Goal: Communication & Community: Answer question/provide support

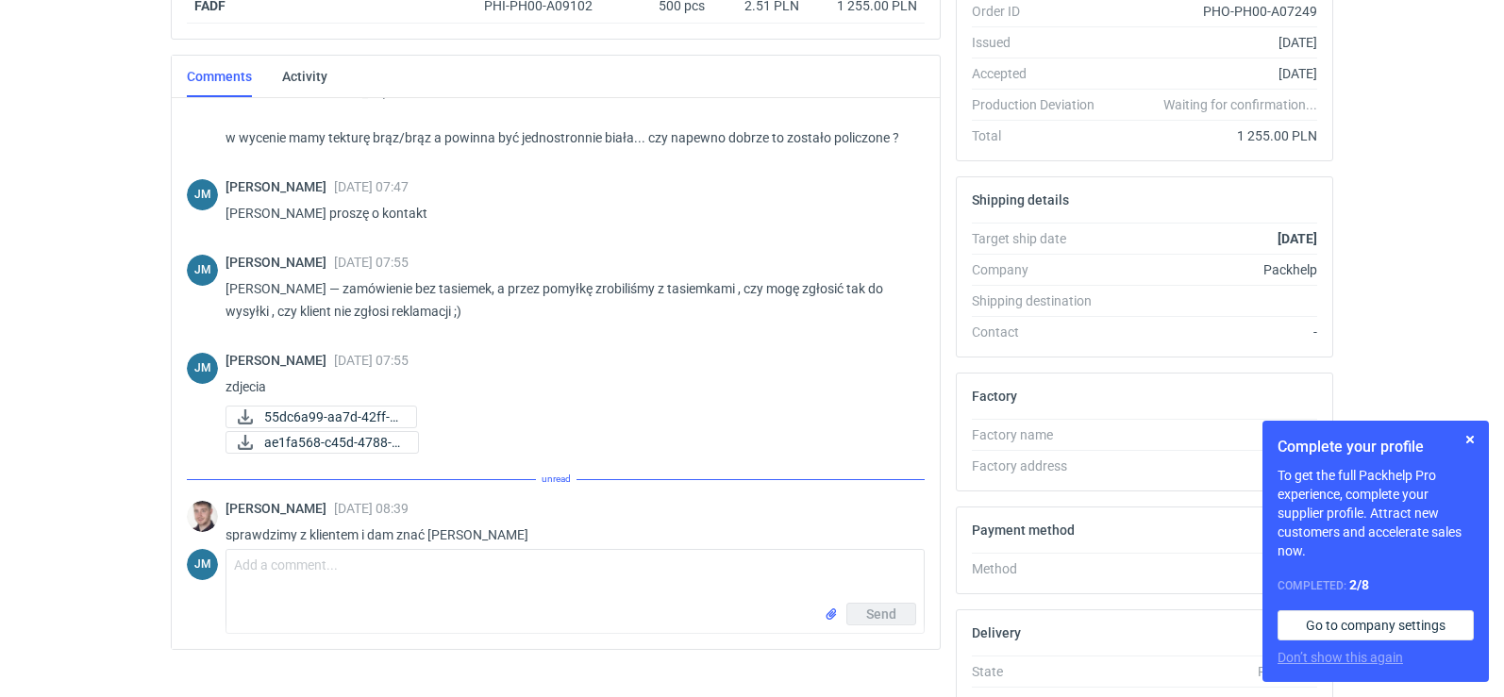
scroll to position [178, 0]
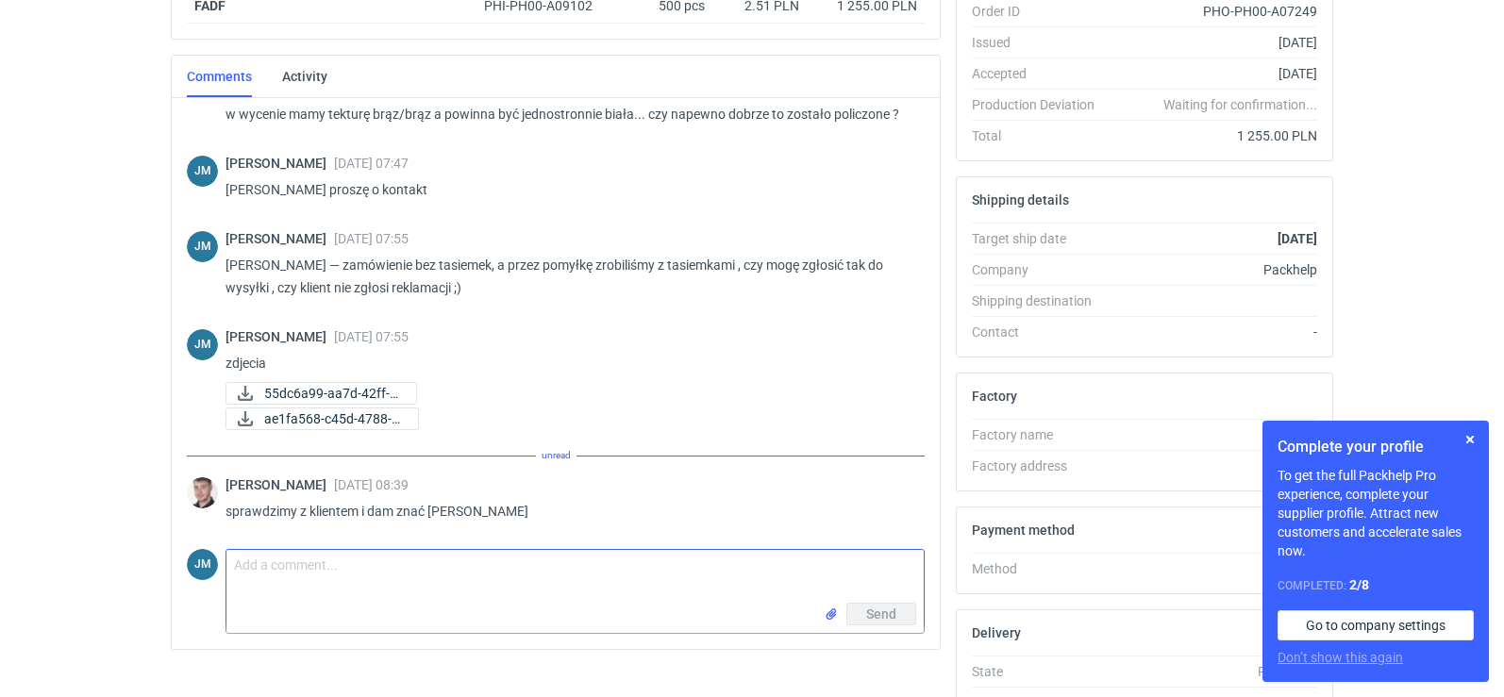
click at [364, 575] on textarea "Comment message" at bounding box center [574, 576] width 697 height 53
type textarea "Ok Pani Macieju"
click at [880, 615] on span "Send" at bounding box center [881, 614] width 30 height 13
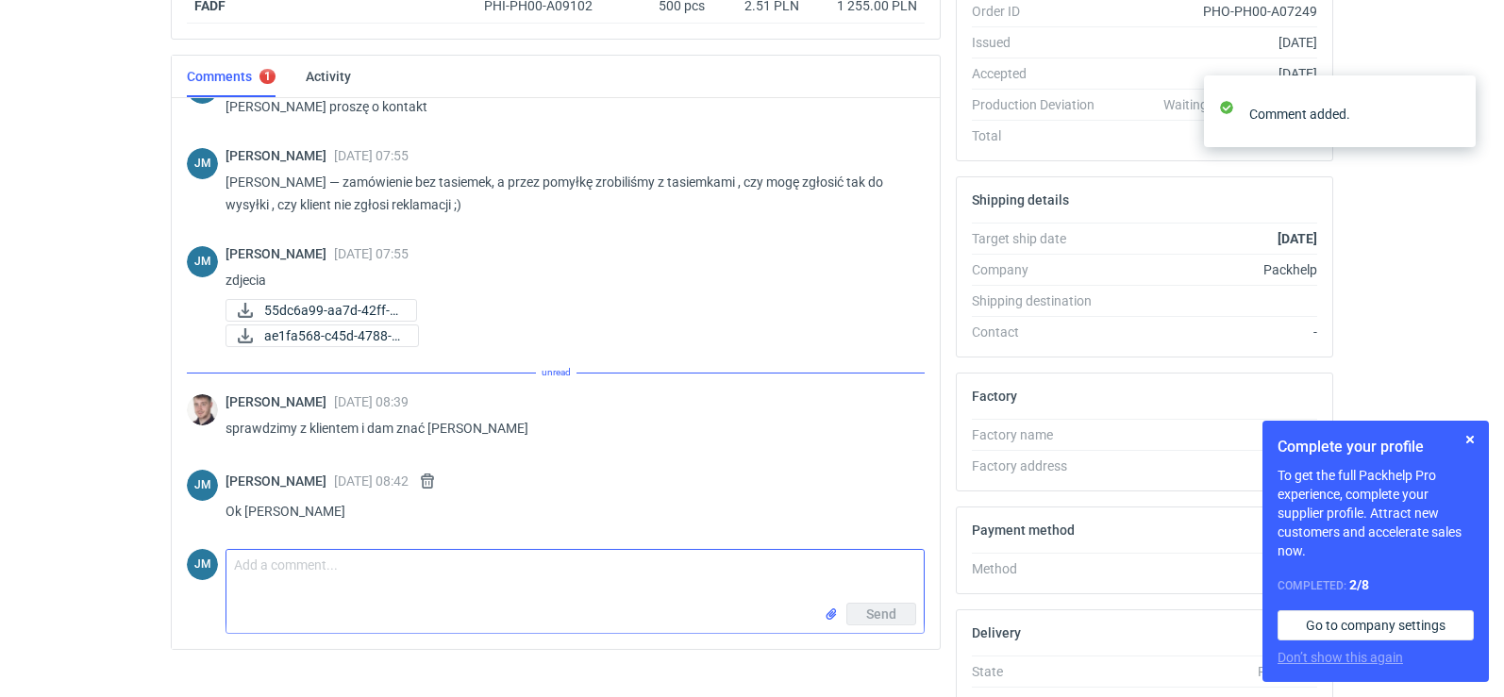
scroll to position [0, 0]
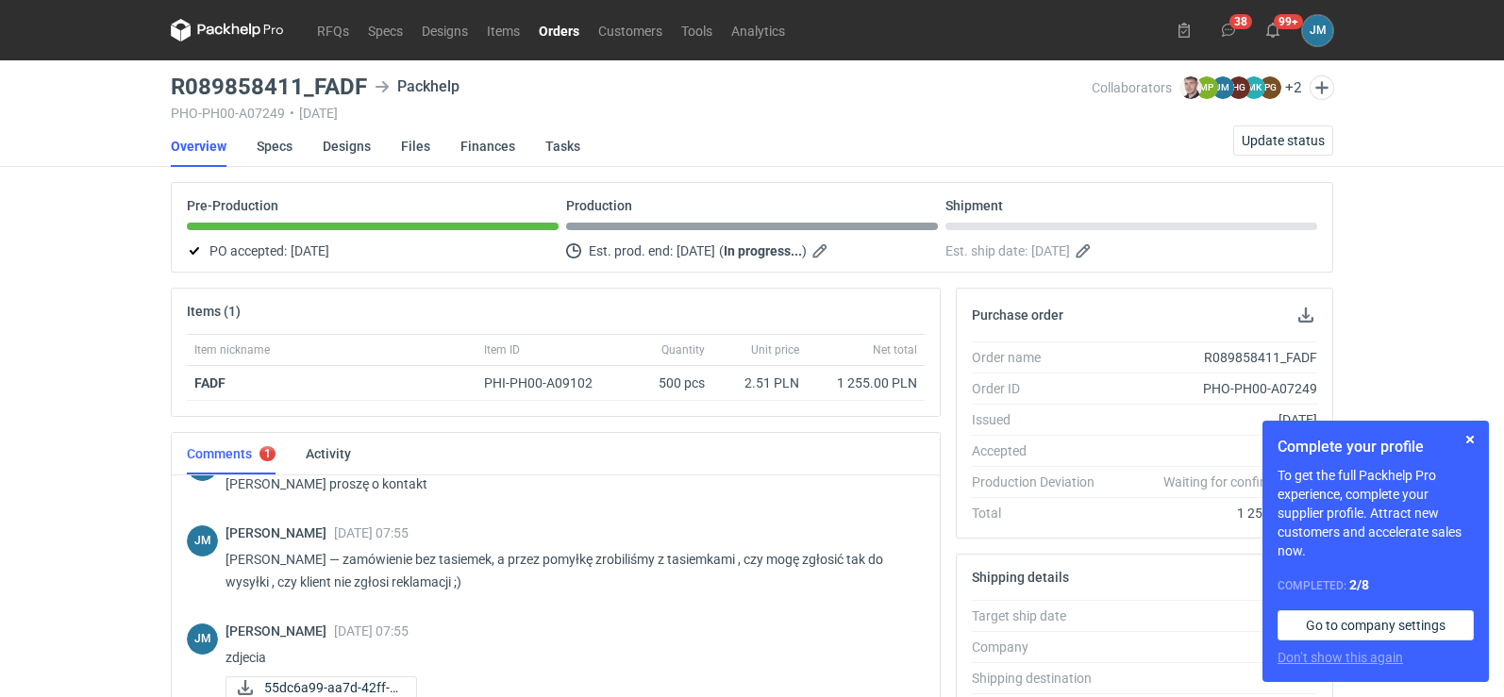
click at [208, 28] on icon at bounding box center [227, 30] width 113 height 23
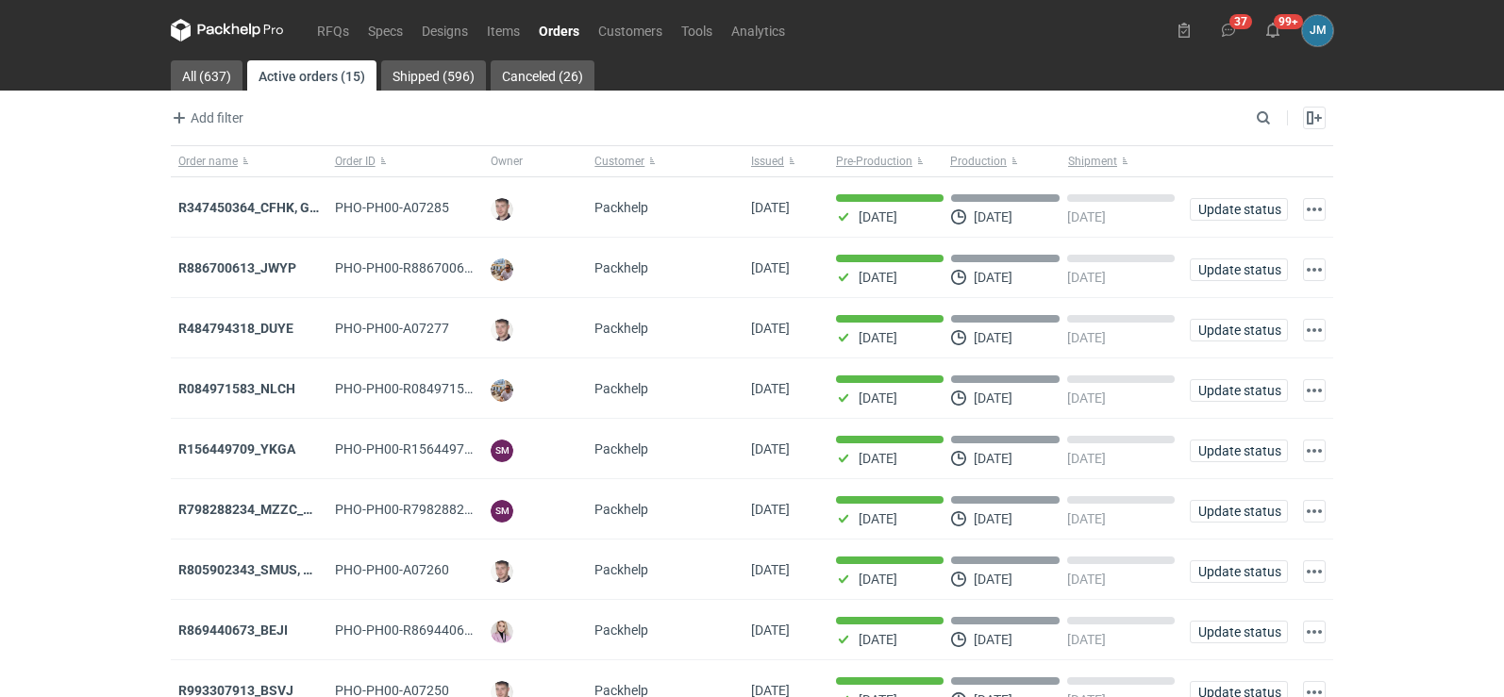
scroll to position [154, 0]
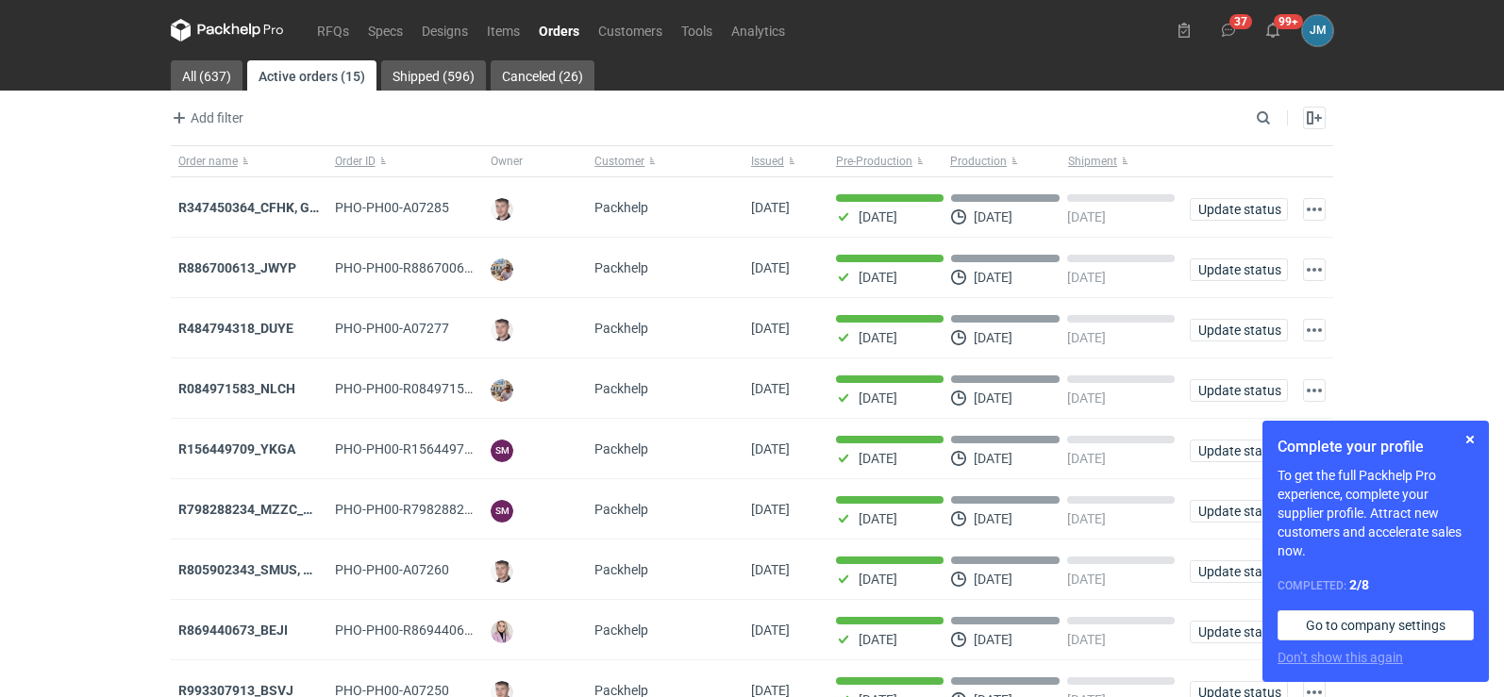
click at [218, 29] on icon at bounding box center [227, 30] width 113 height 23
click at [1465, 442] on button "button" at bounding box center [1469, 439] width 23 height 23
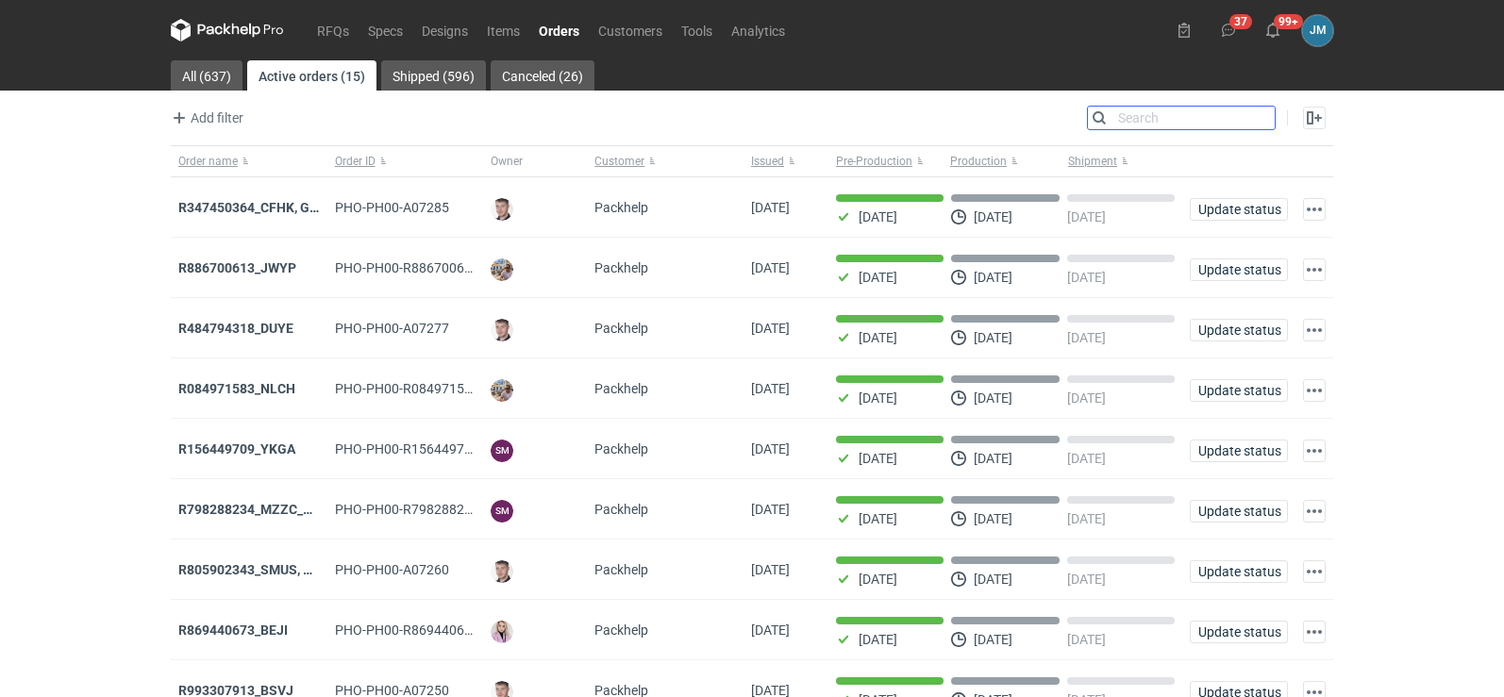
click at [1263, 122] on input "Search" at bounding box center [1181, 118] width 187 height 23
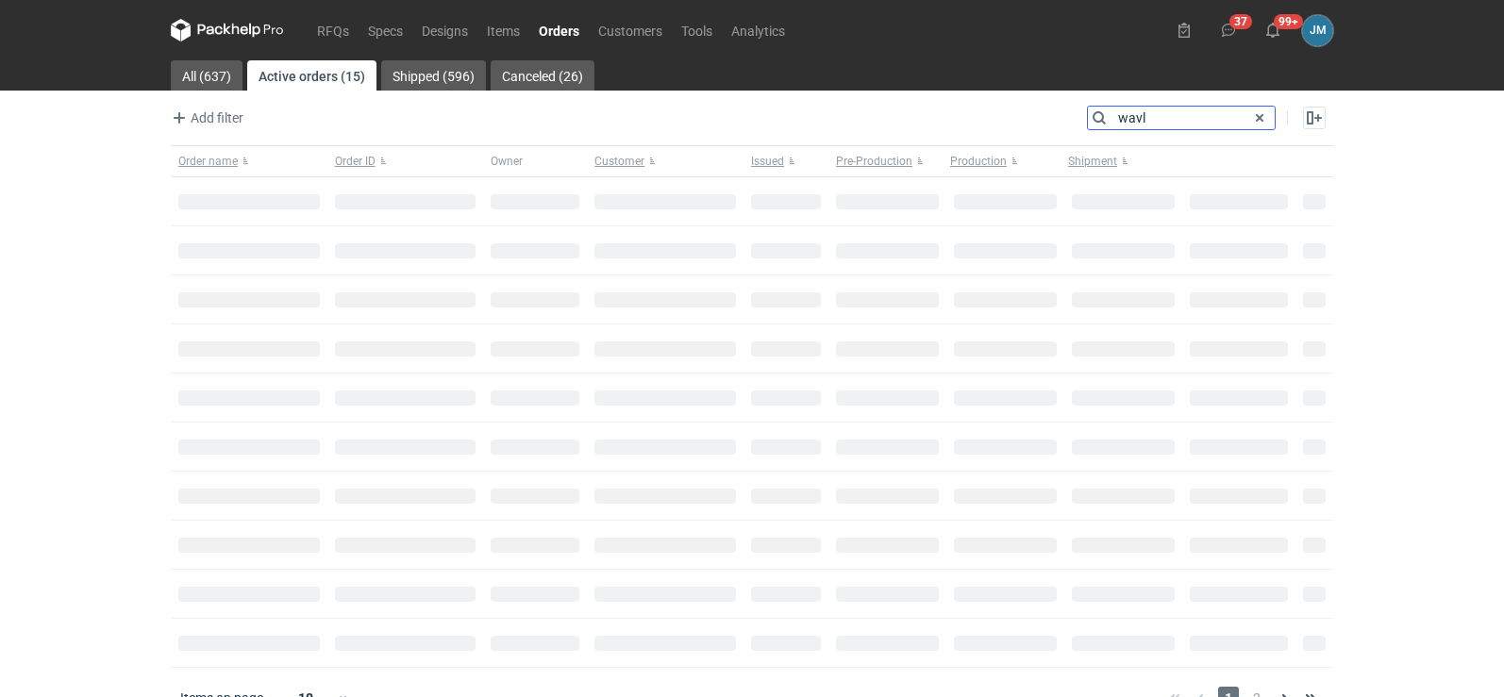
type input "wavl"
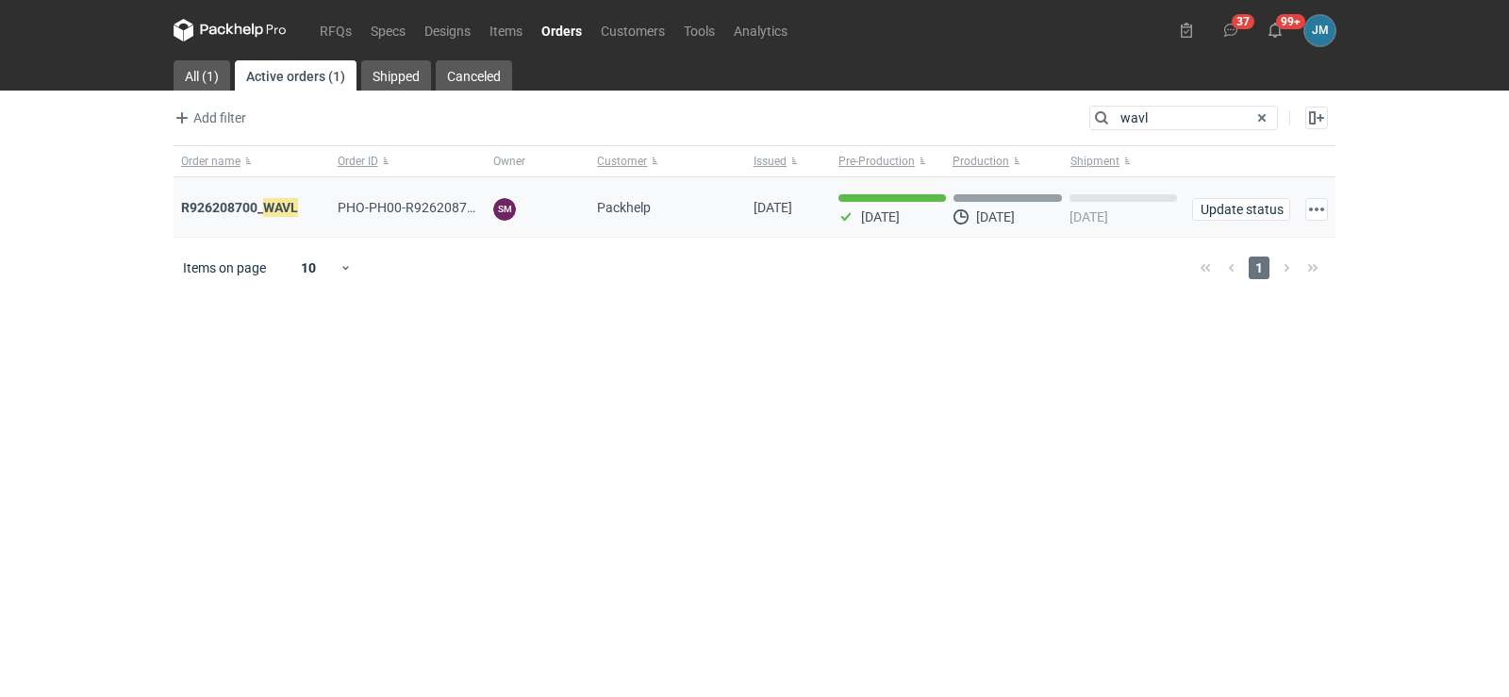
click at [257, 197] on div "R926208700_ WAVL" at bounding box center [252, 207] width 157 height 60
click at [254, 207] on strong "R926208700_ WAVL" at bounding box center [239, 207] width 117 height 21
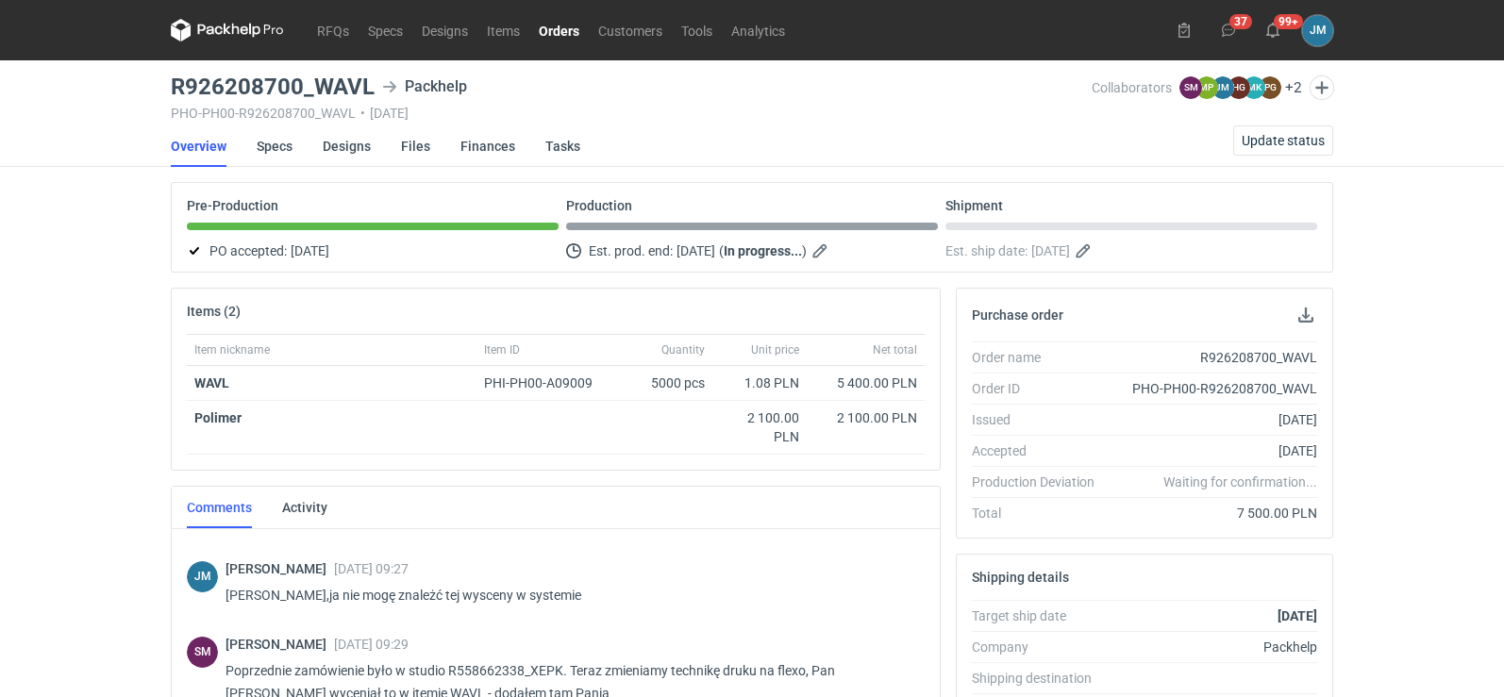
click at [231, 36] on icon at bounding box center [227, 30] width 113 height 23
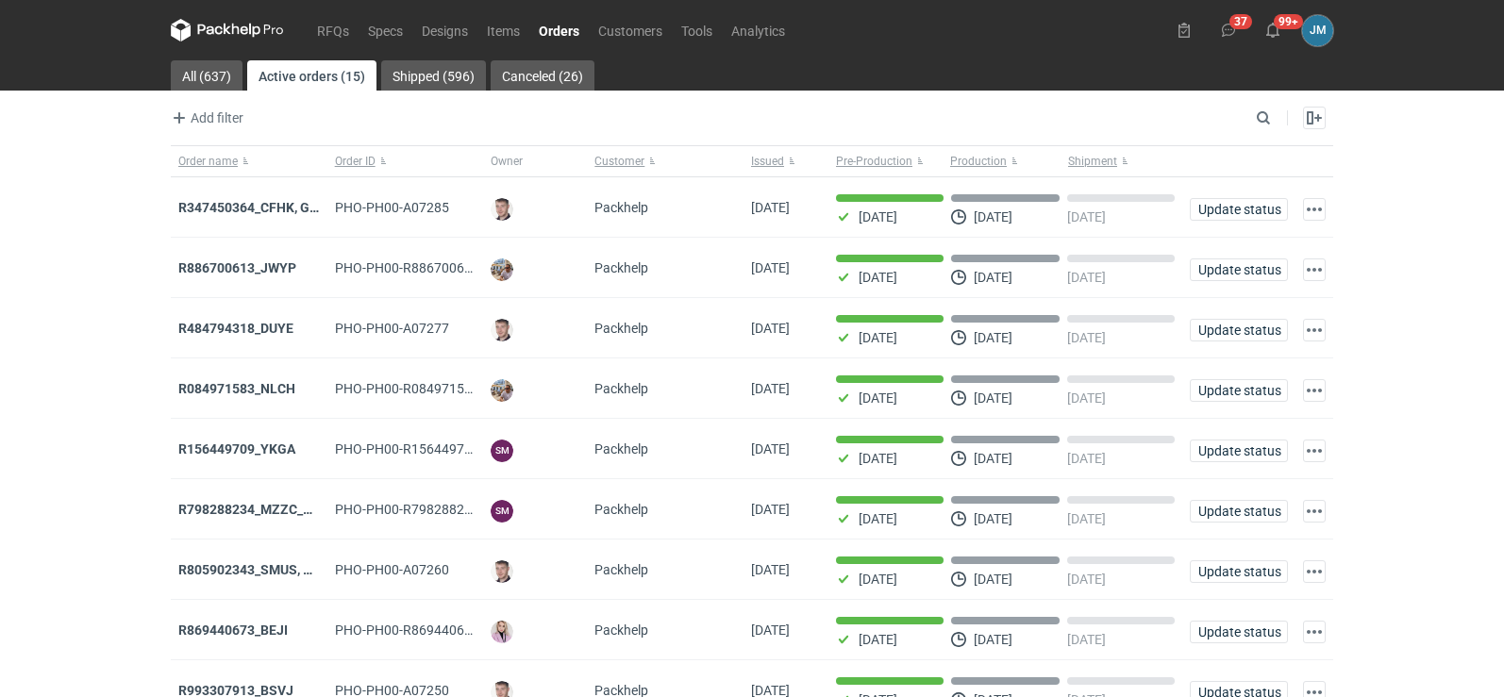
click at [231, 36] on icon at bounding box center [227, 30] width 113 height 23
click at [203, 17] on nav "RFQs Specs Designs Items Orders Customers Tools Analytics" at bounding box center [483, 30] width 624 height 60
click at [208, 32] on icon at bounding box center [227, 30] width 113 height 23
